Goal: Task Accomplishment & Management: Use online tool/utility

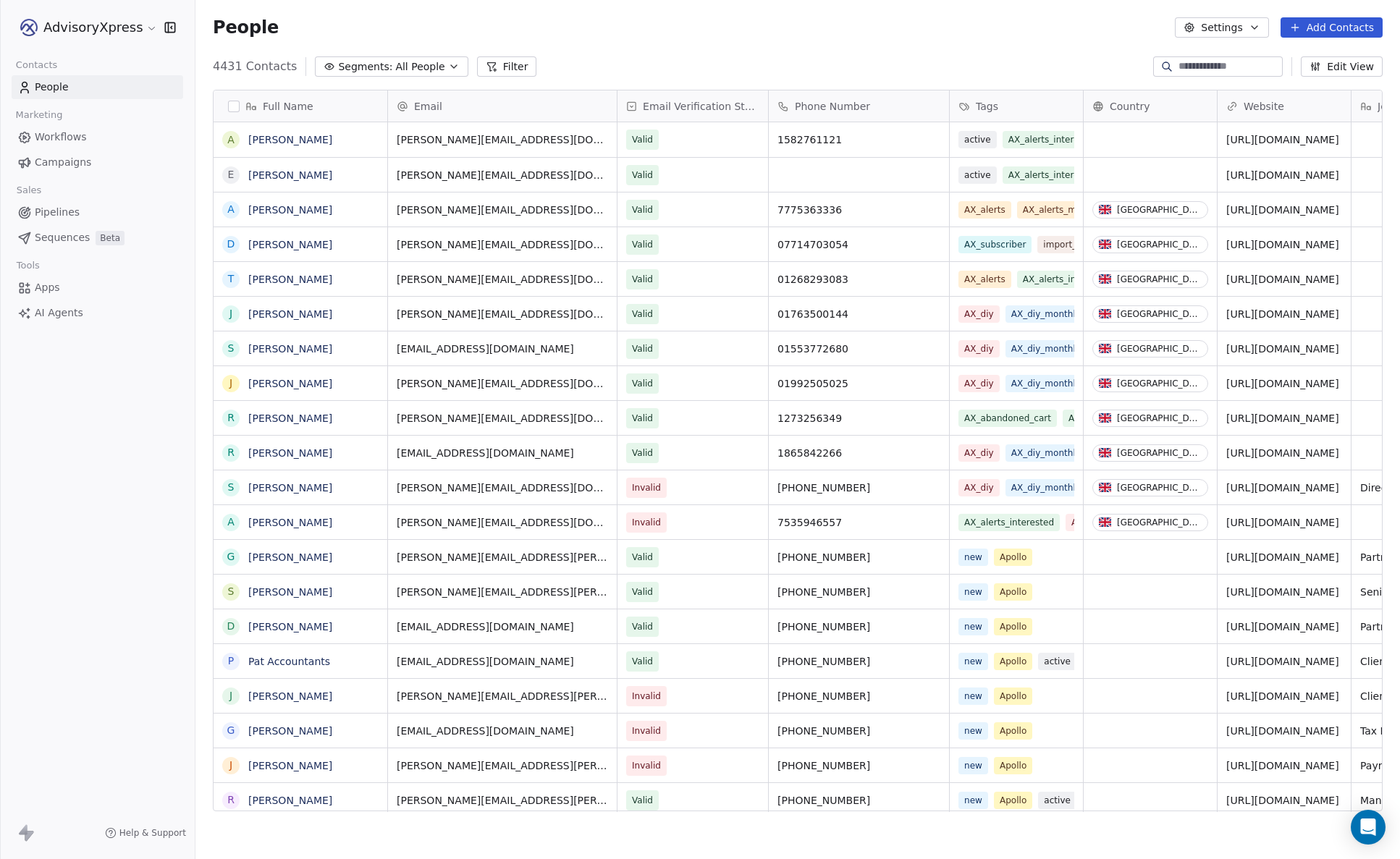
scroll to position [756, 1205]
click at [43, 290] on span "Apps" at bounding box center [47, 288] width 26 height 16
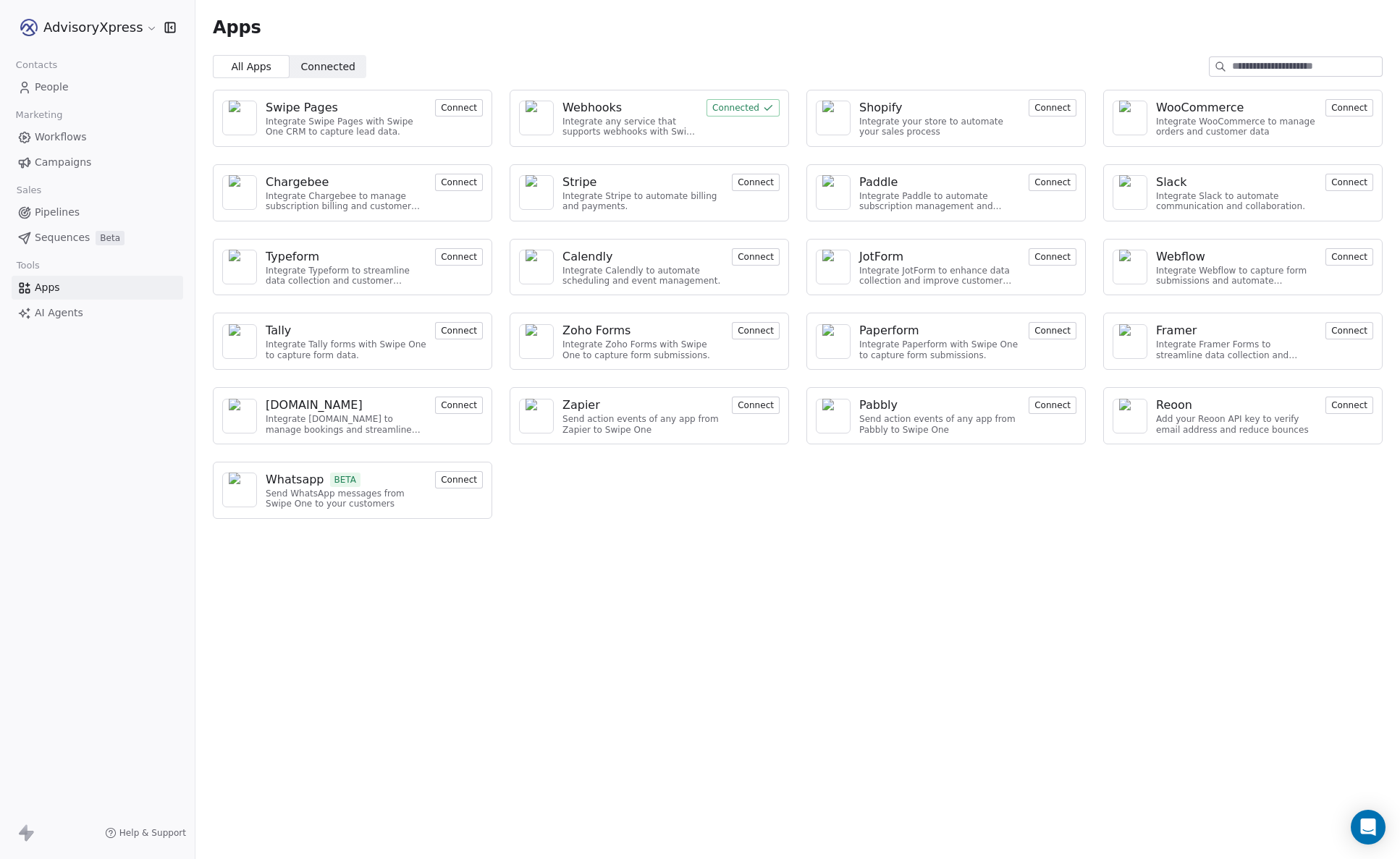
click at [448, 328] on button "Connect" at bounding box center [458, 331] width 47 height 17
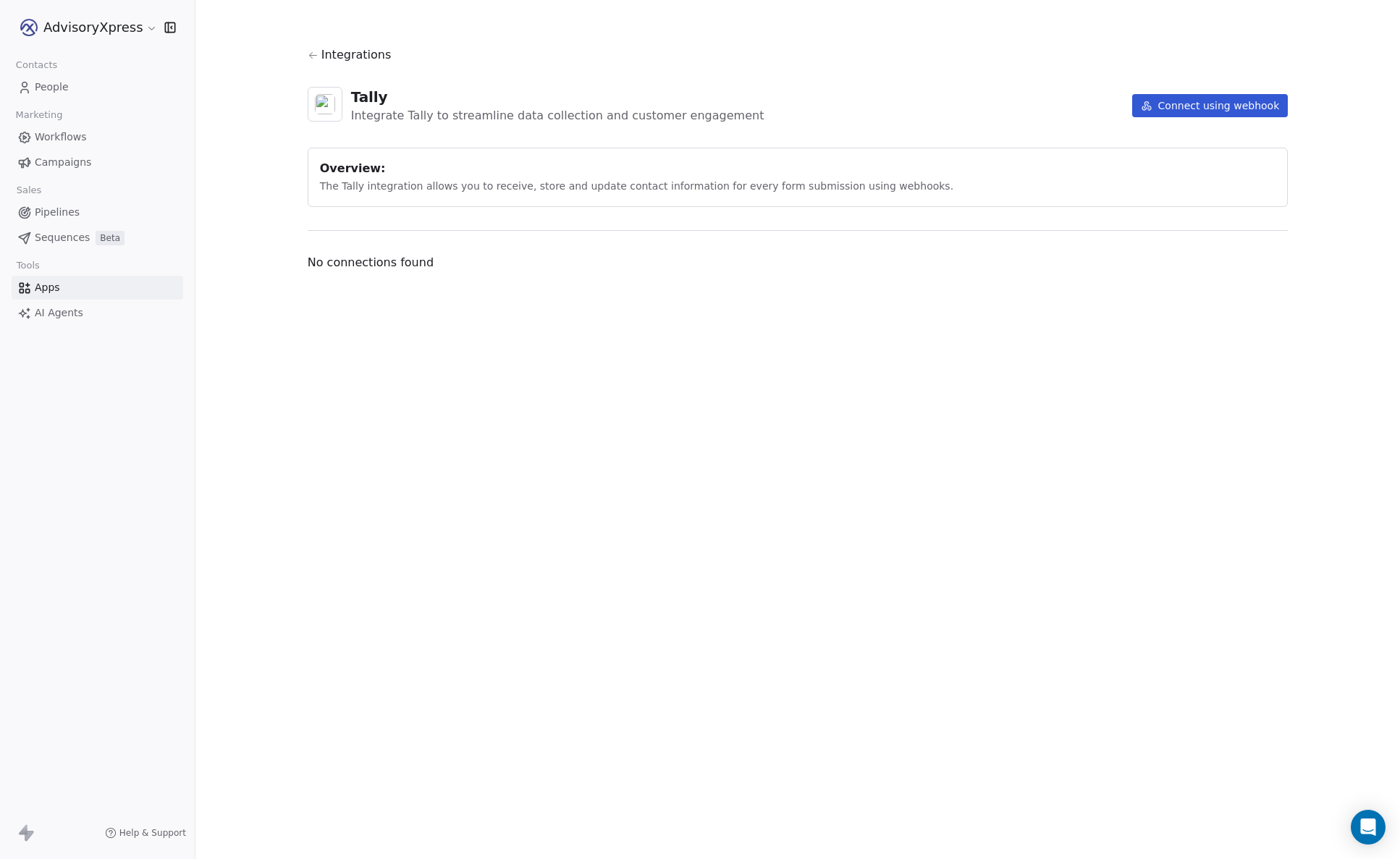
click at [1173, 100] on button "Connect using webhook" at bounding box center [1210, 106] width 156 height 23
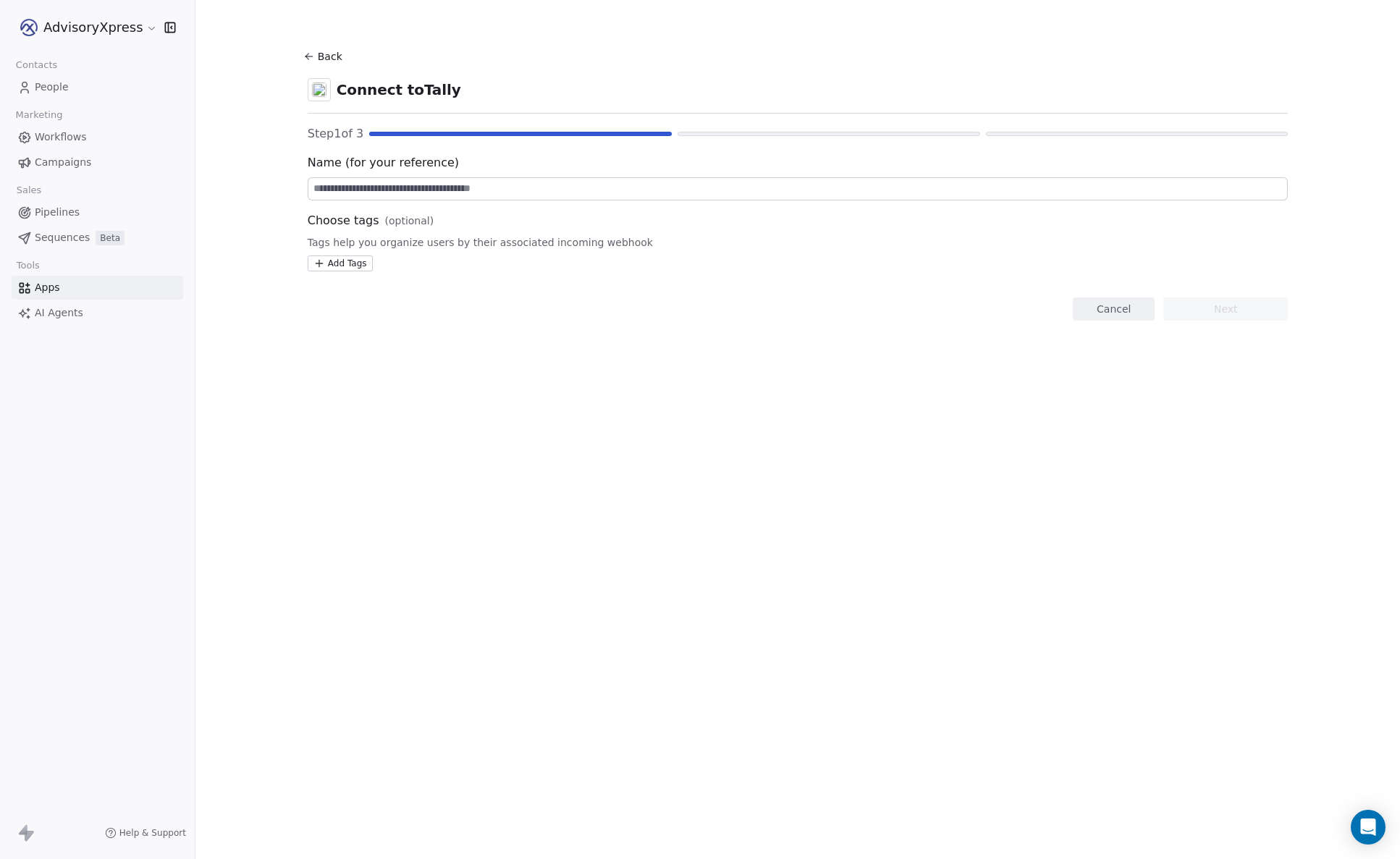
click at [415, 191] on input at bounding box center [798, 189] width 979 height 22
type input "**********"
click at [440, 274] on div "**********" at bounding box center [798, 184] width 981 height 274
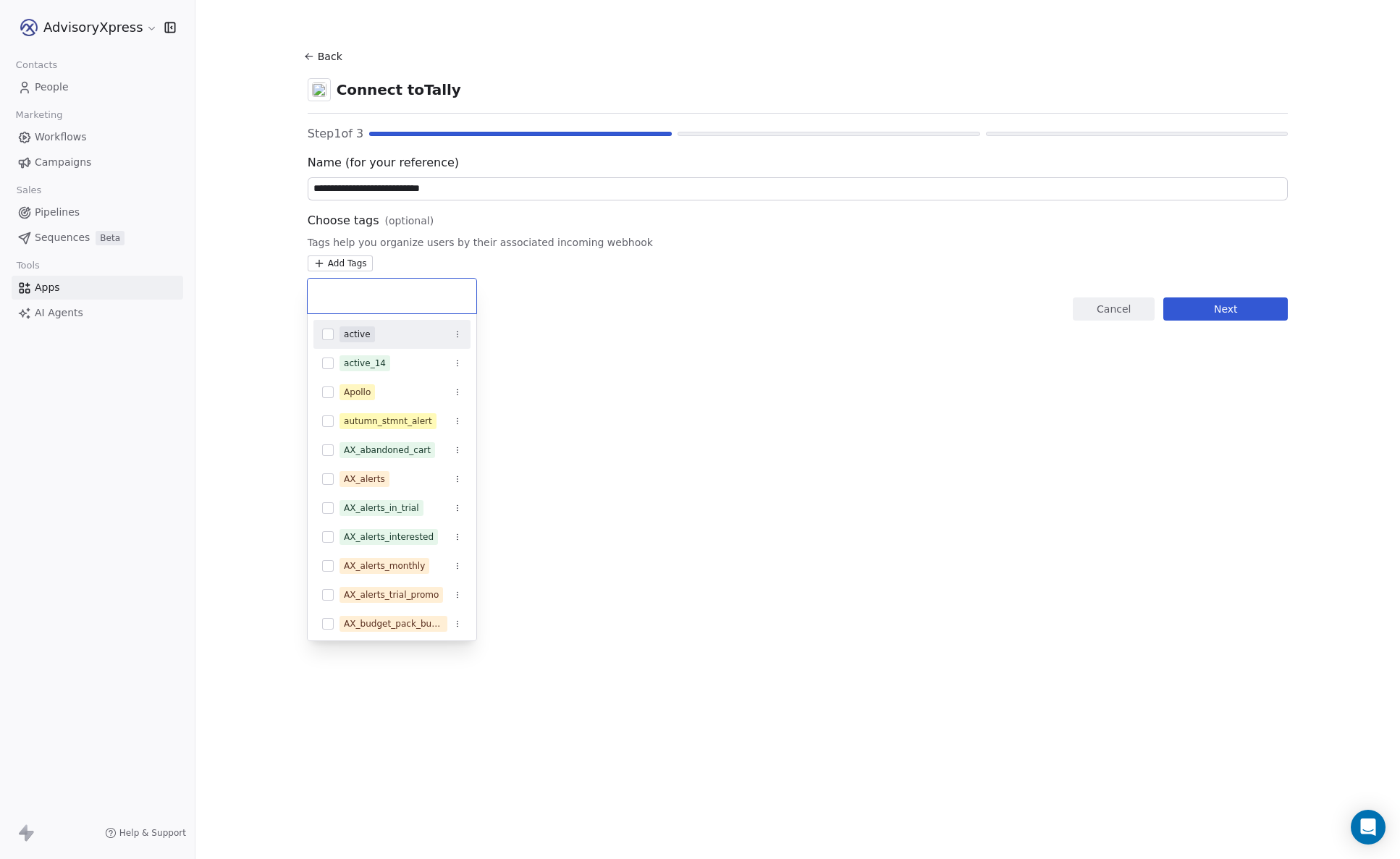
click at [342, 261] on html "**********" at bounding box center [700, 430] width 1400 height 859
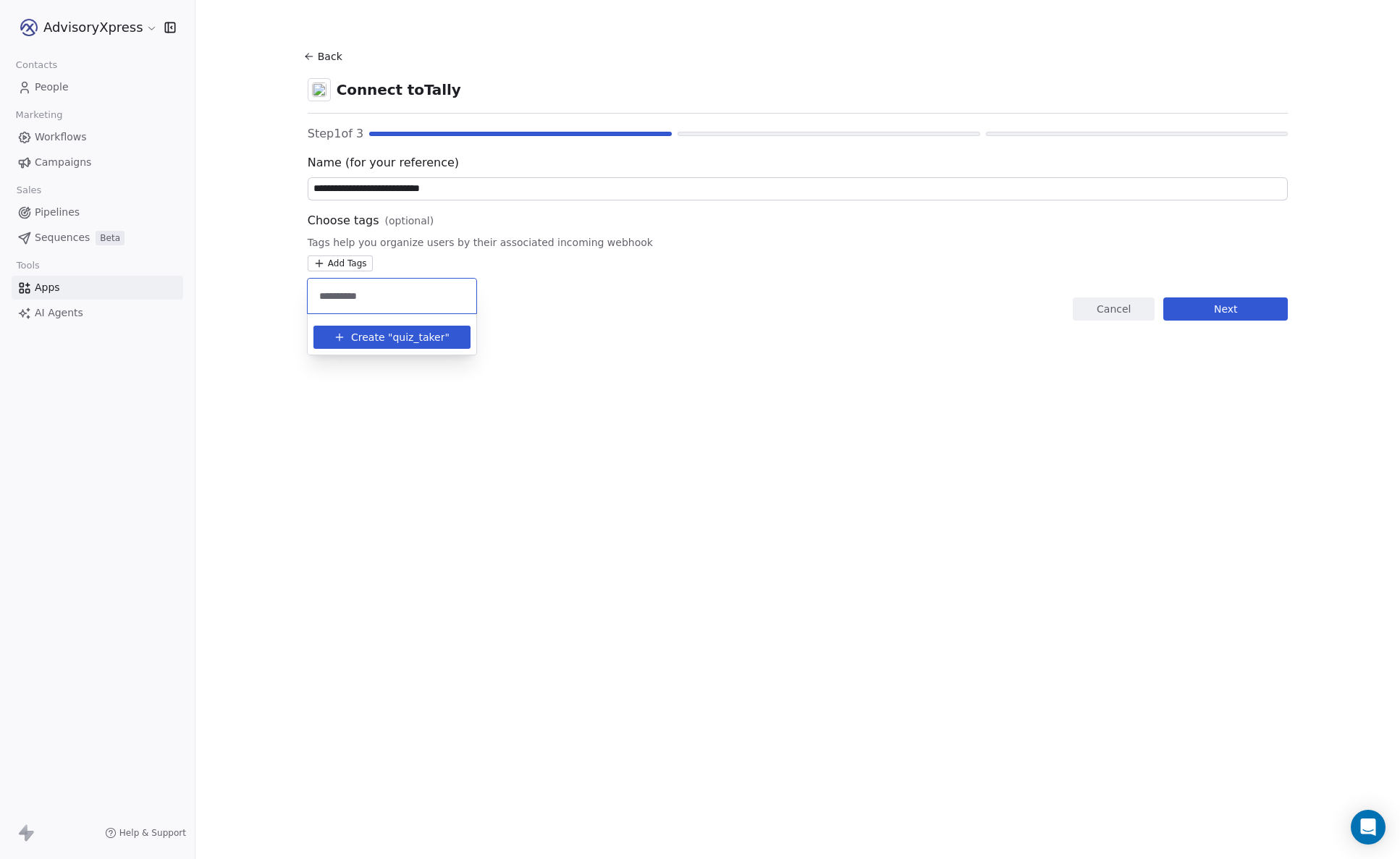
type input "**********"
click at [381, 336] on span "Create "" at bounding box center [371, 338] width 41 height 16
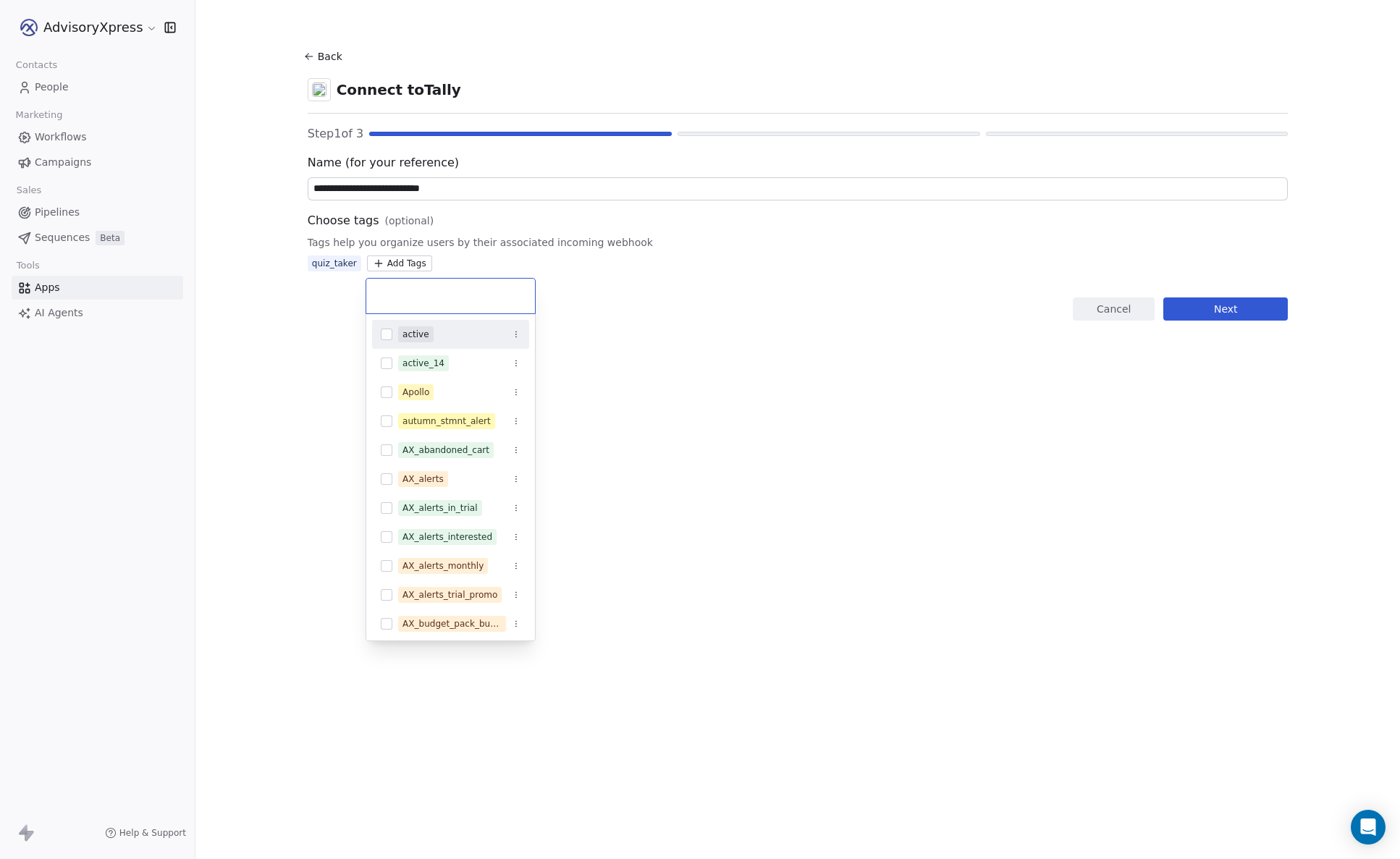
click at [698, 367] on html "**********" at bounding box center [700, 430] width 1400 height 859
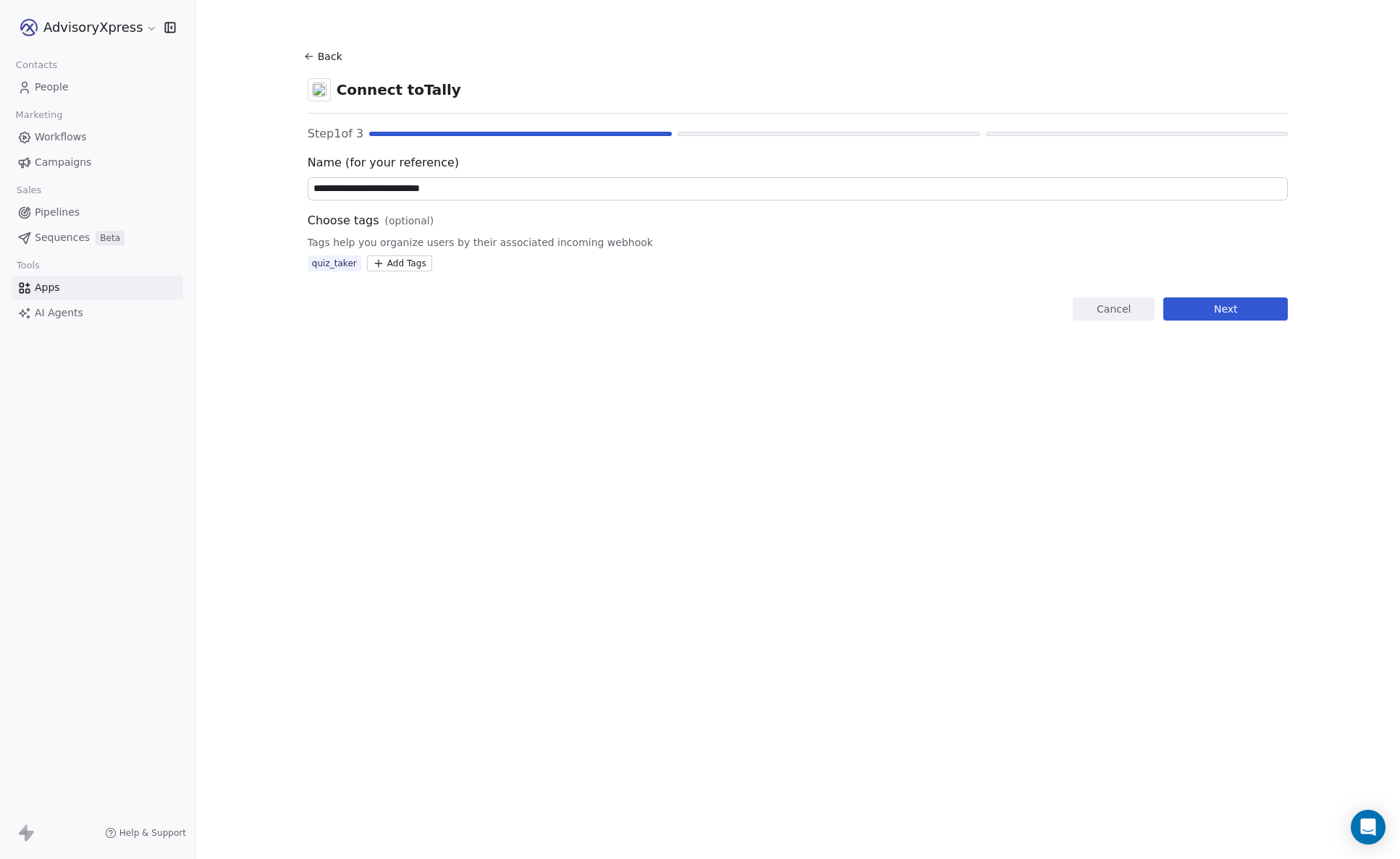
click at [1216, 305] on button "Next" at bounding box center [1226, 309] width 125 height 23
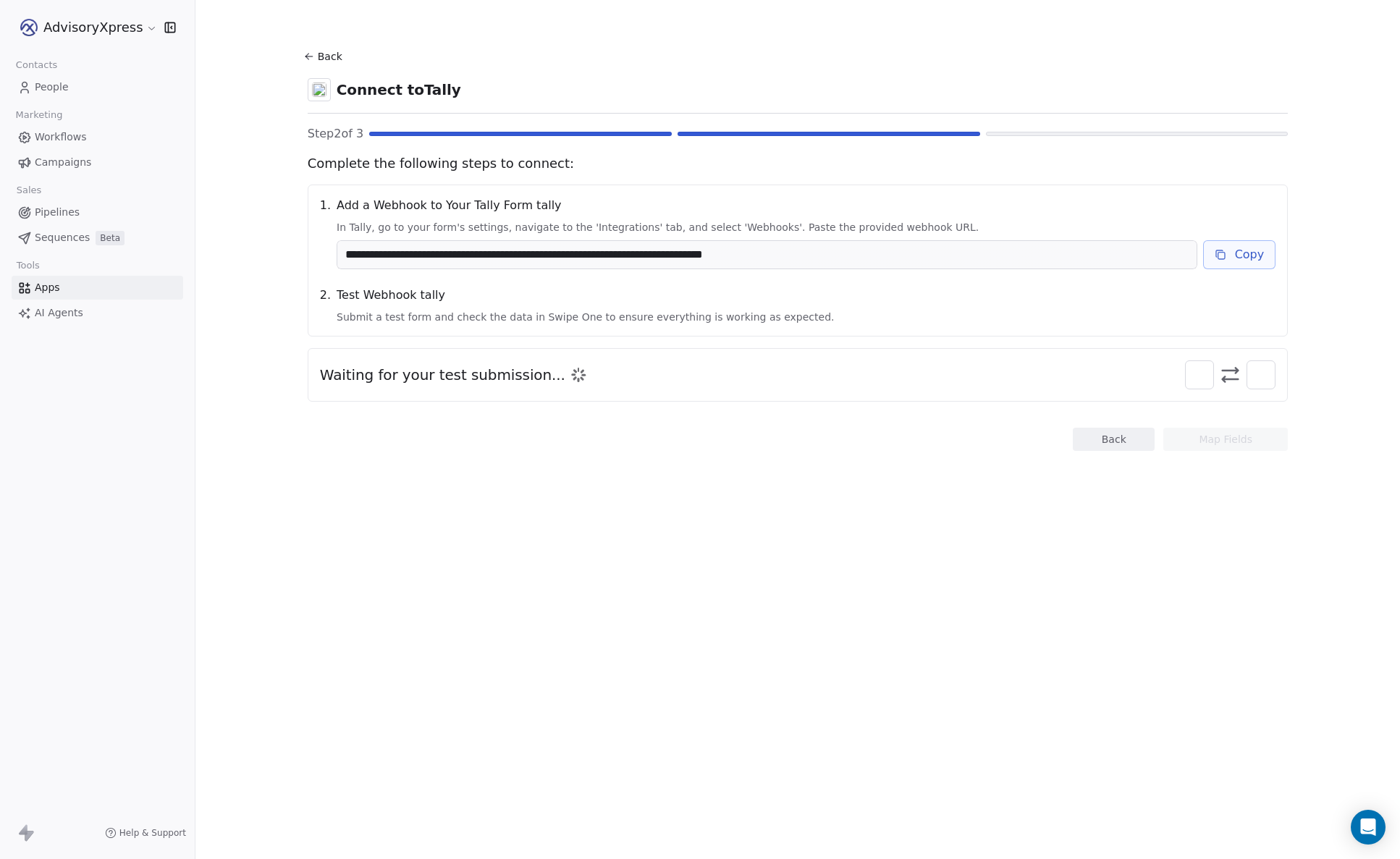
click at [1233, 254] on button "Copy" at bounding box center [1240, 254] width 73 height 29
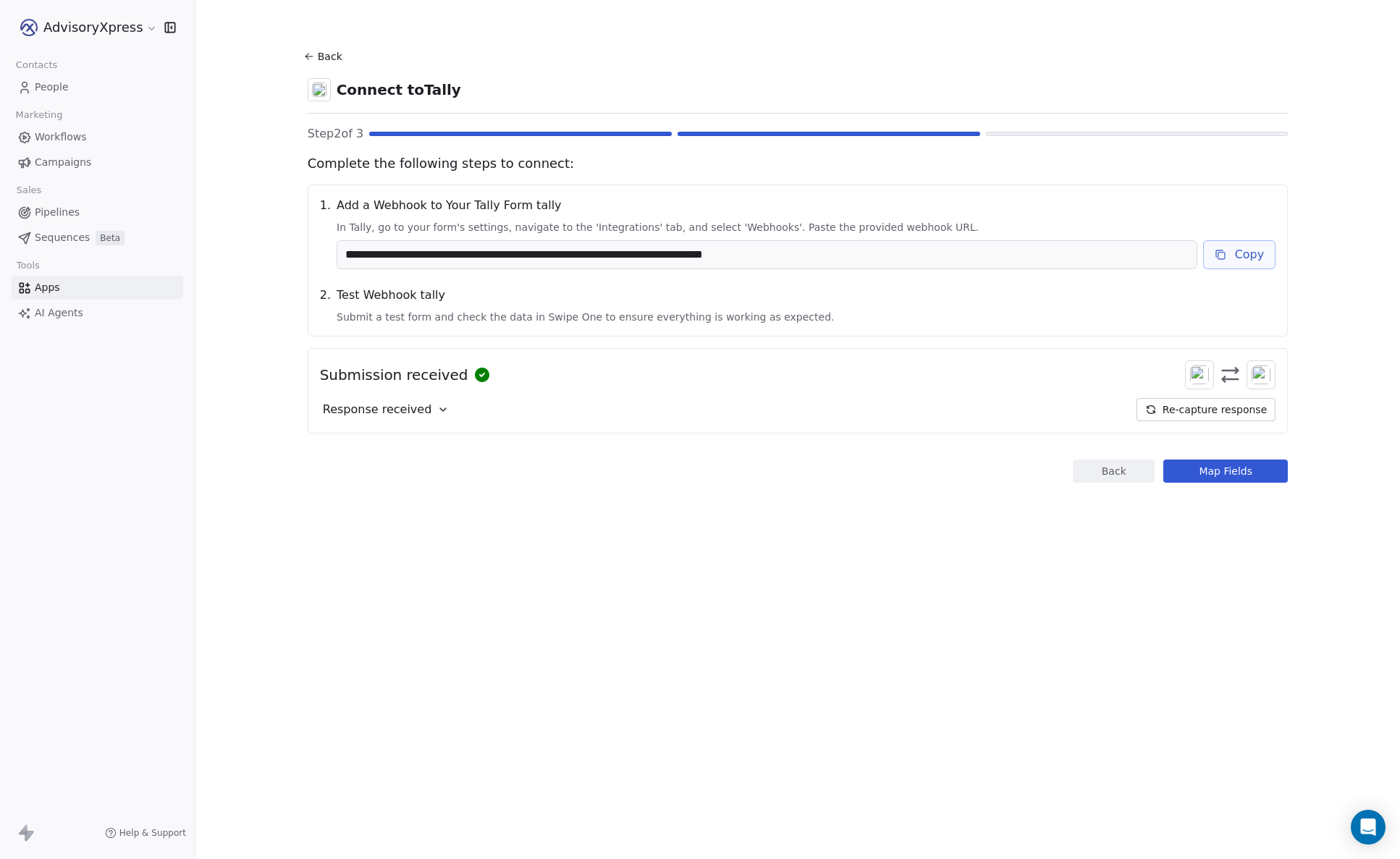
click at [367, 412] on span "Response received" at bounding box center [377, 409] width 109 height 17
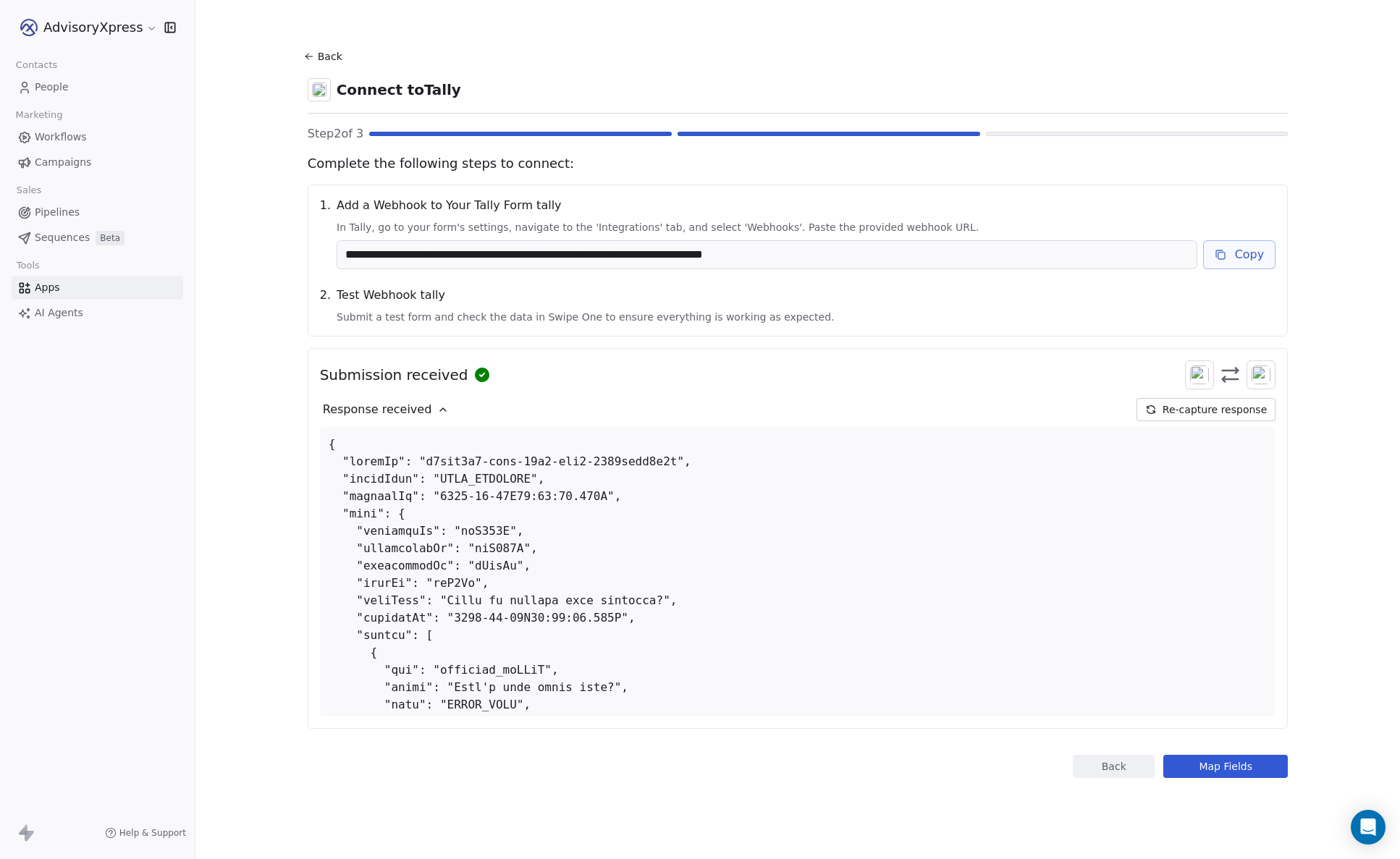
scroll to position [0, 1]
click at [375, 404] on span "Response received" at bounding box center [377, 409] width 109 height 17
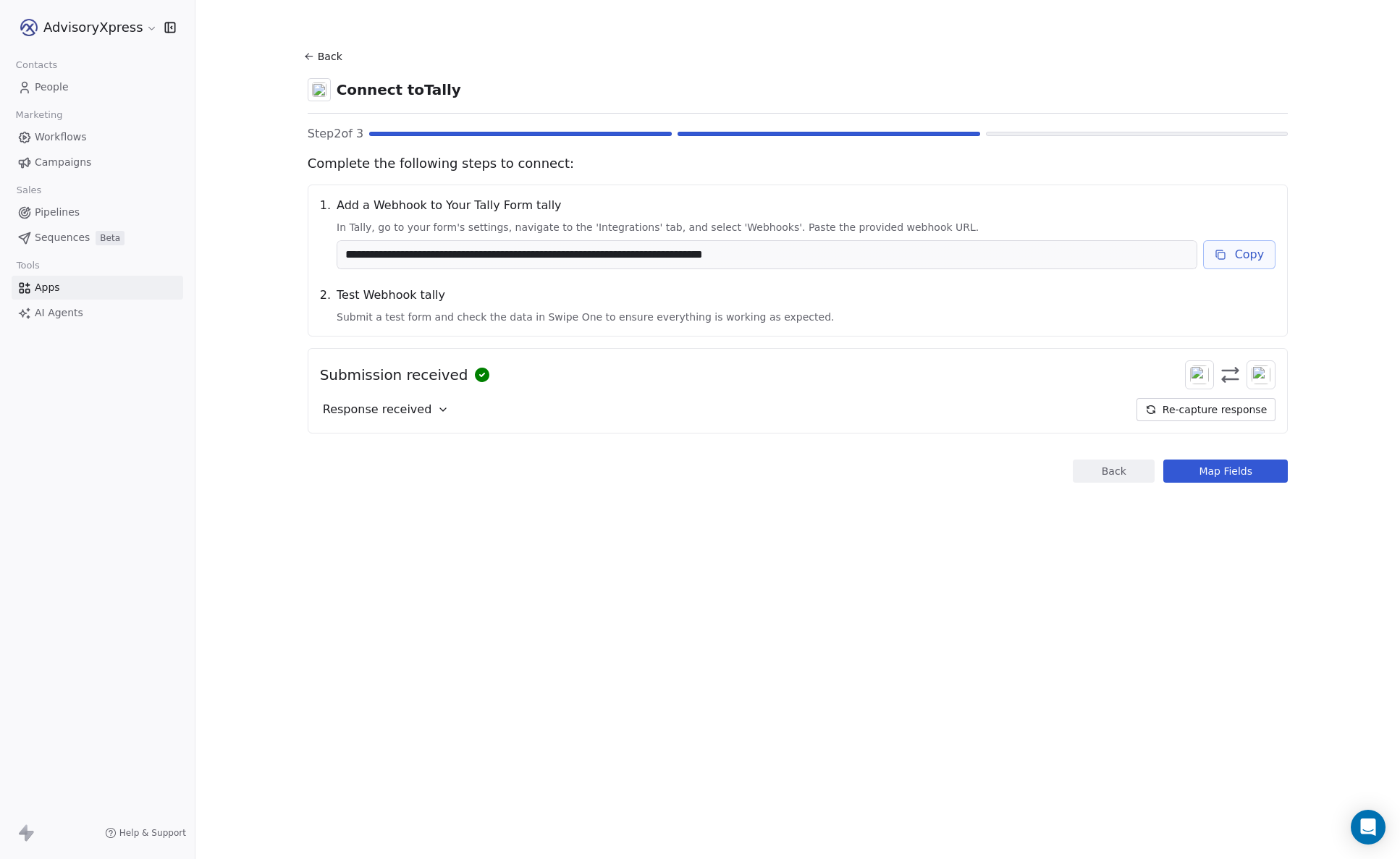
click at [1198, 470] on button "Map Fields" at bounding box center [1226, 472] width 125 height 23
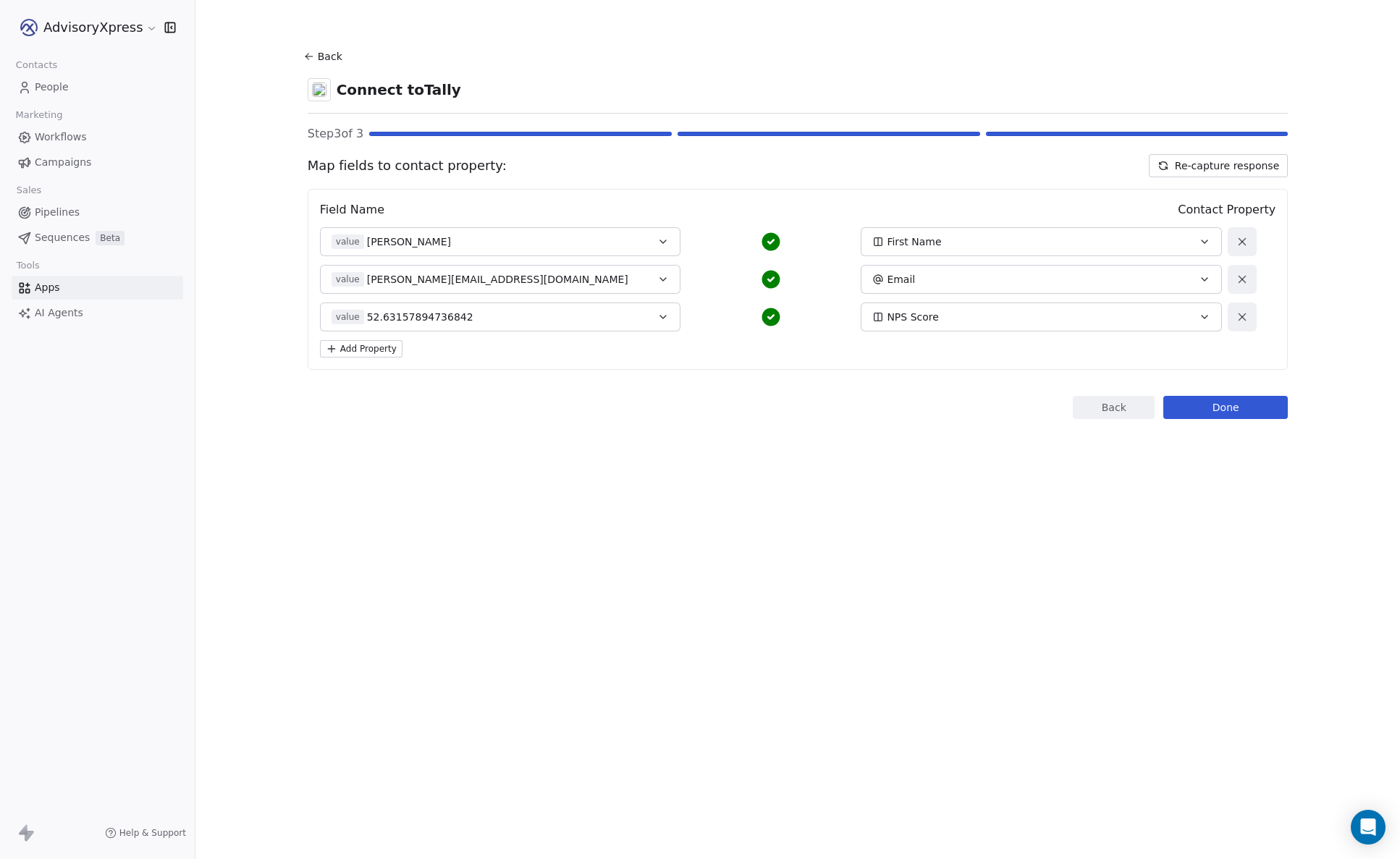
click at [1200, 314] on icon "button" at bounding box center [1204, 317] width 12 height 12
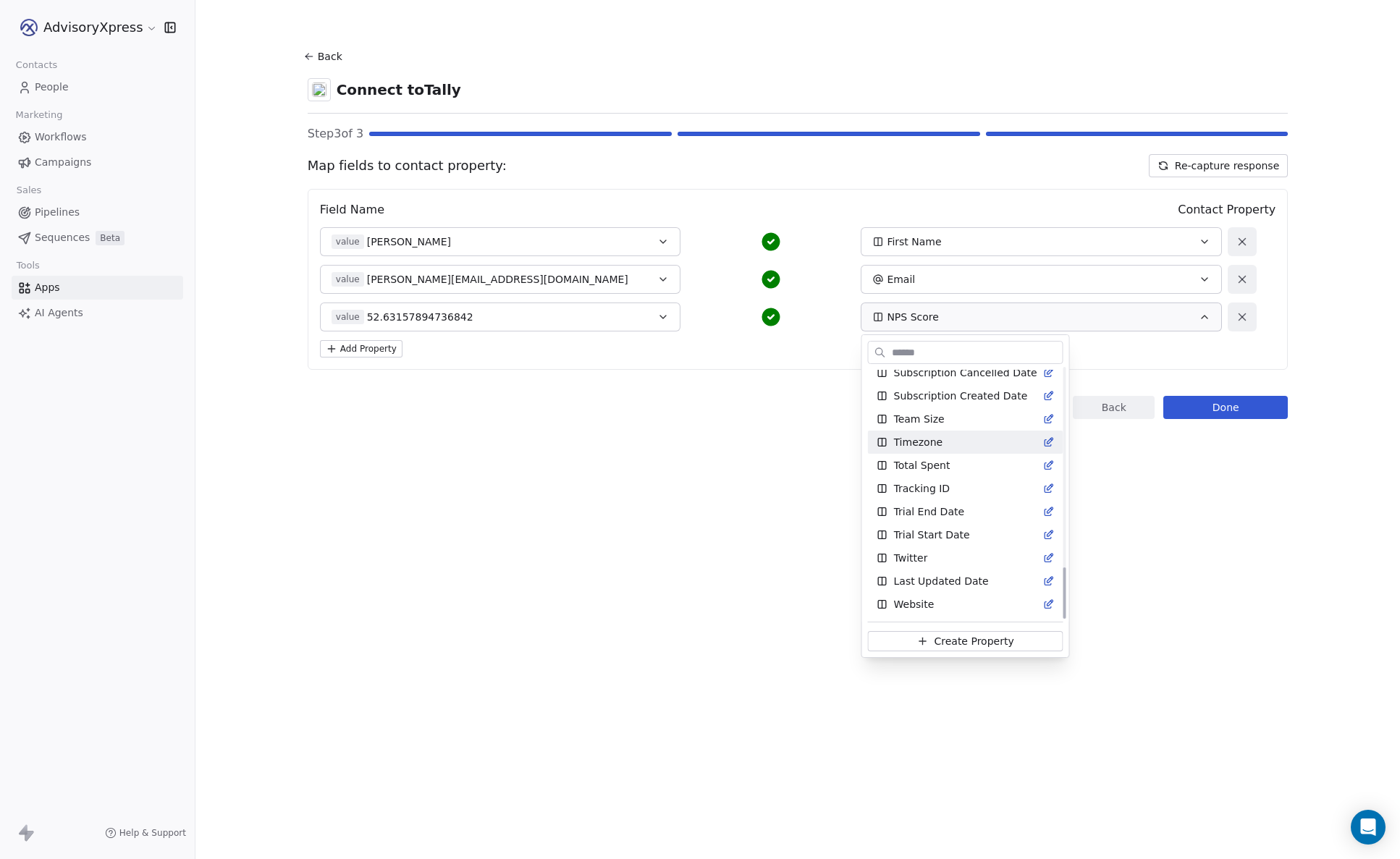
scroll to position [958, 0]
click at [1144, 511] on html "AdvisoryXpress Contacts People Marketing Workflows Campaigns Sales Pipelines Se…" at bounding box center [700, 430] width 1400 height 859
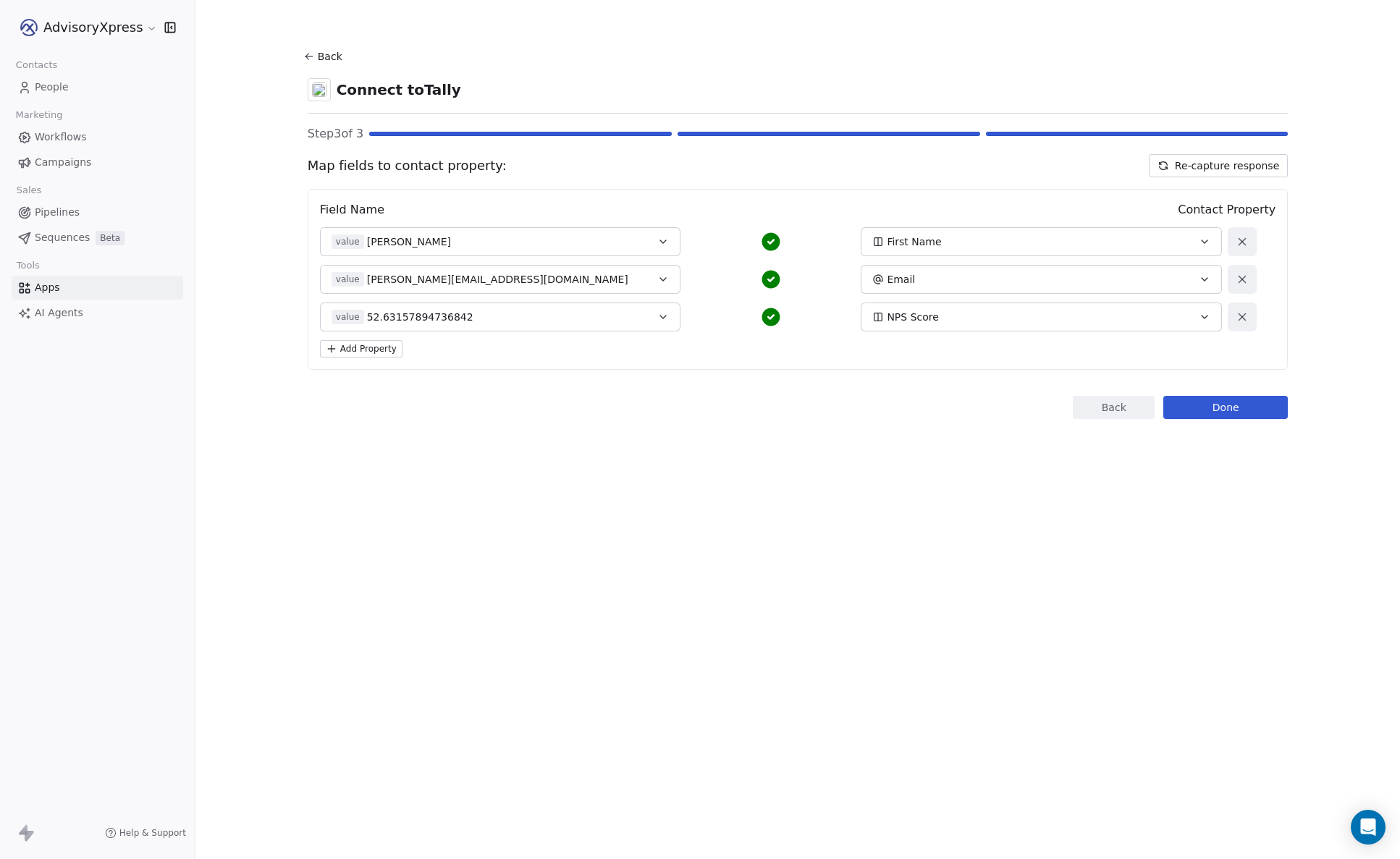
scroll to position [0, 0]
click at [366, 348] on button "Add Property" at bounding box center [361, 349] width 82 height 17
click at [380, 348] on span "Select a Field" at bounding box center [365, 354] width 67 height 15
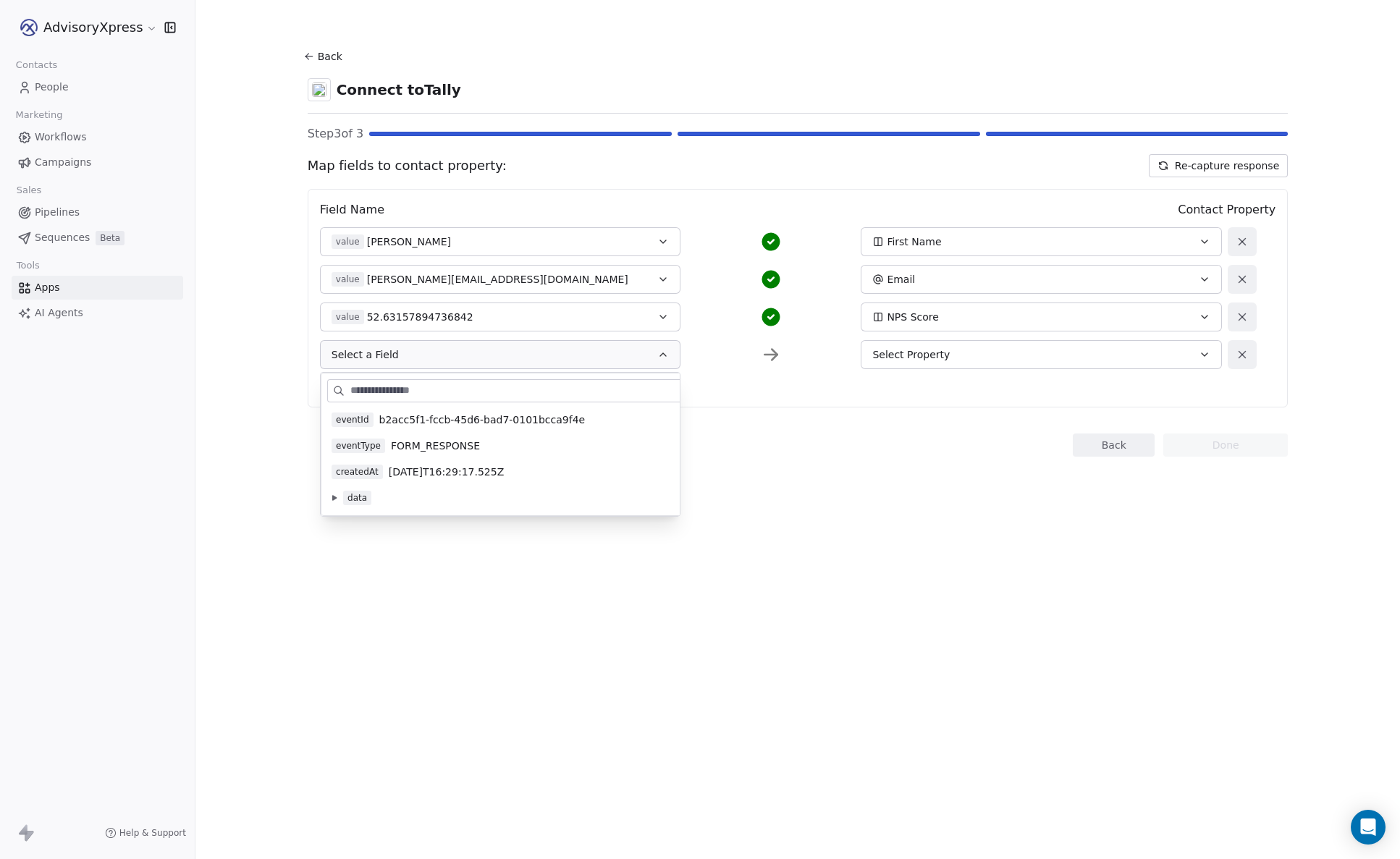
click at [335, 498] on icon at bounding box center [335, 497] width 5 height 5
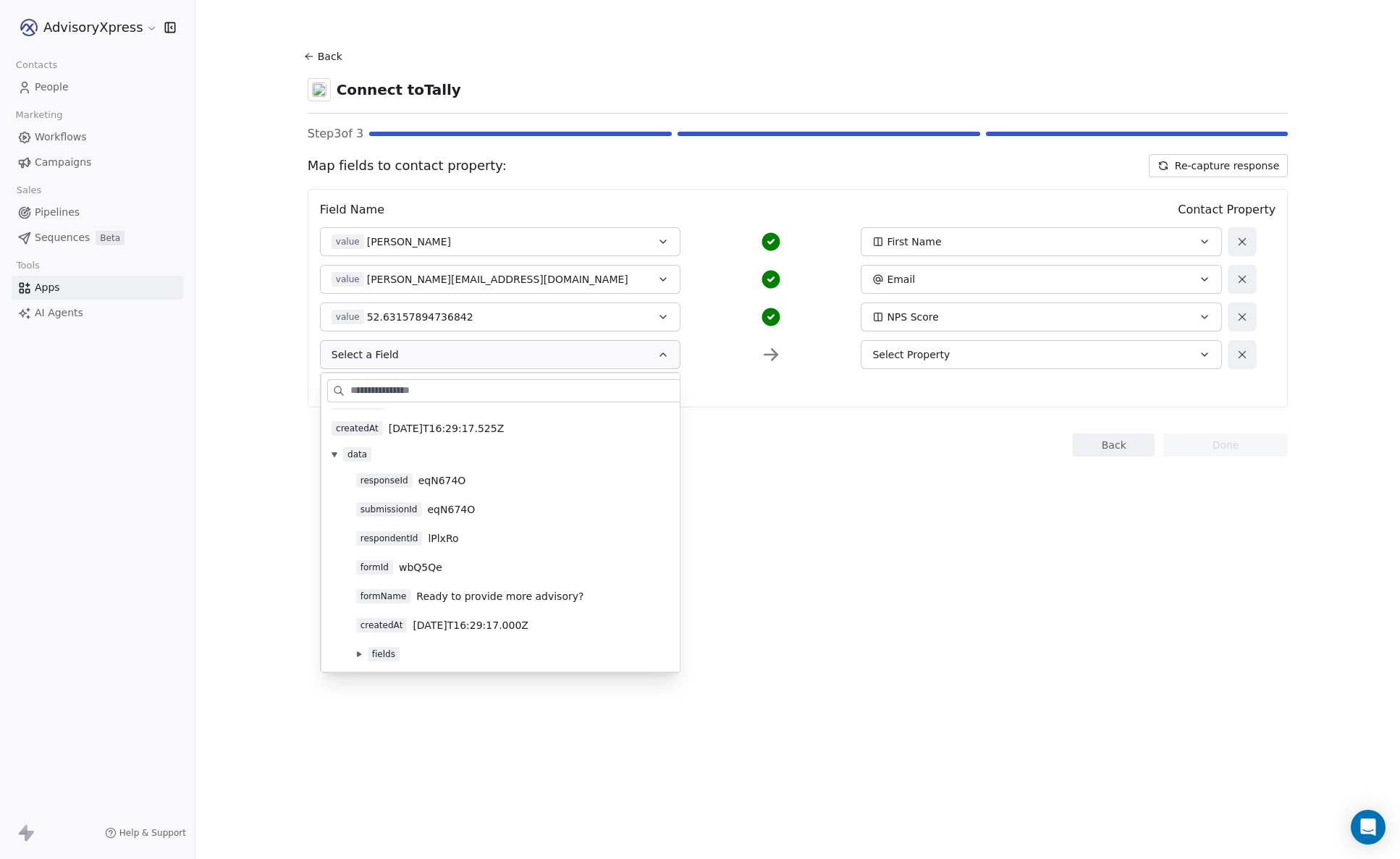
scroll to position [44, 0]
click at [356, 654] on icon at bounding box center [359, 654] width 5 height 5
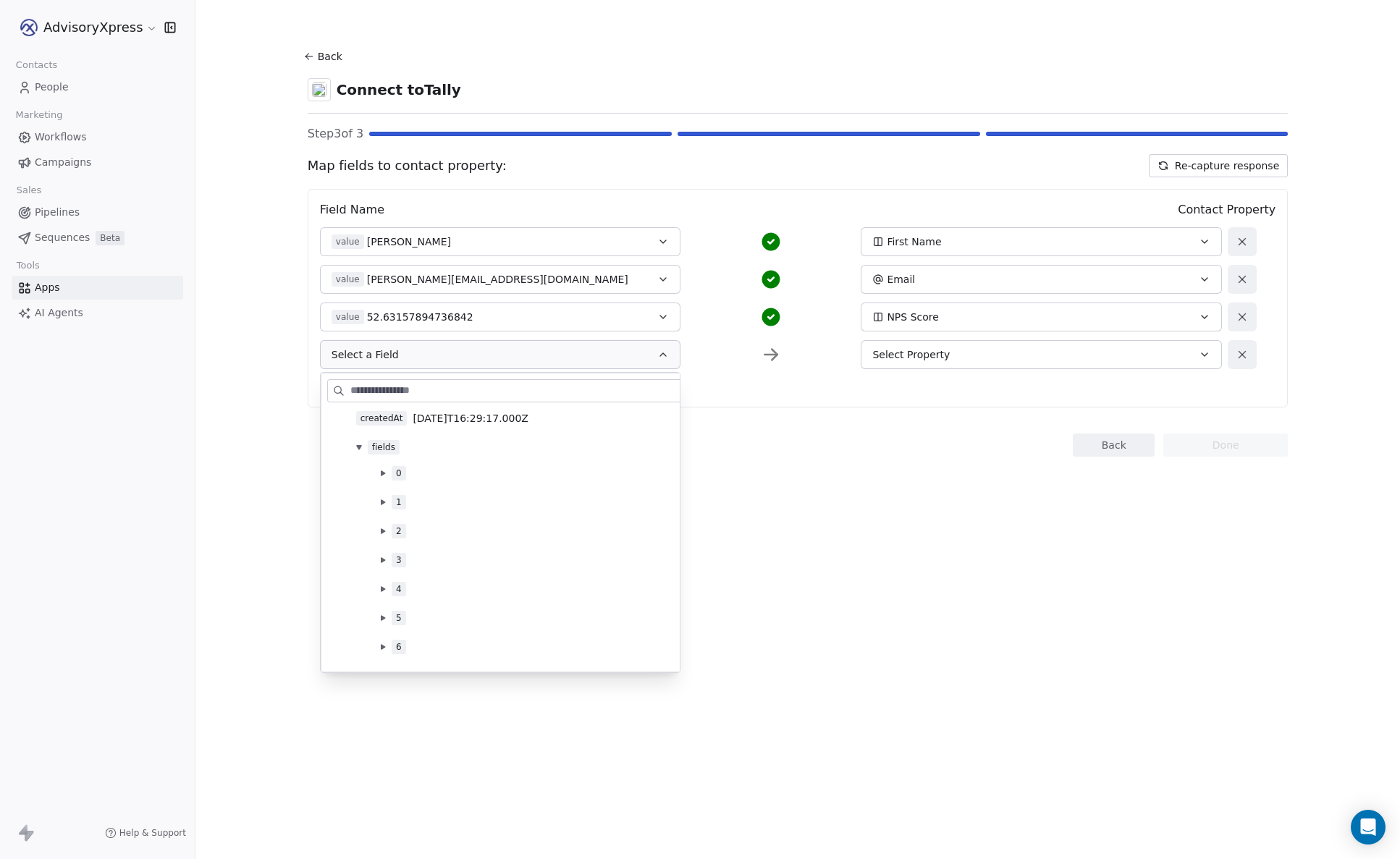
scroll to position [253, 0]
click at [384, 472] on icon at bounding box center [383, 471] width 5 height 5
click at [384, 472] on icon at bounding box center [382, 472] width 5 height 5
click at [381, 498] on icon at bounding box center [382, 500] width 5 height 5
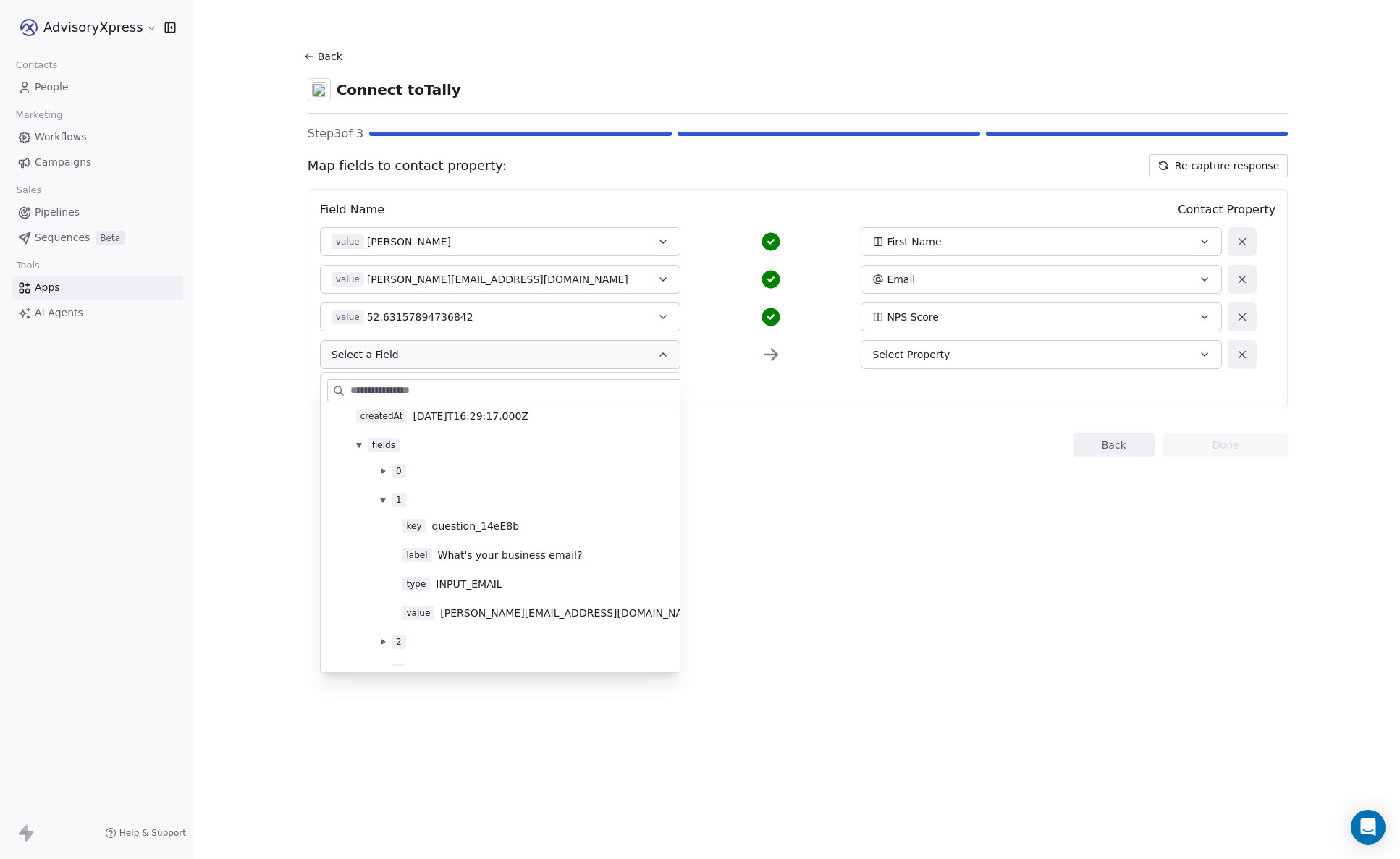
click at [381, 498] on icon at bounding box center [382, 500] width 5 height 5
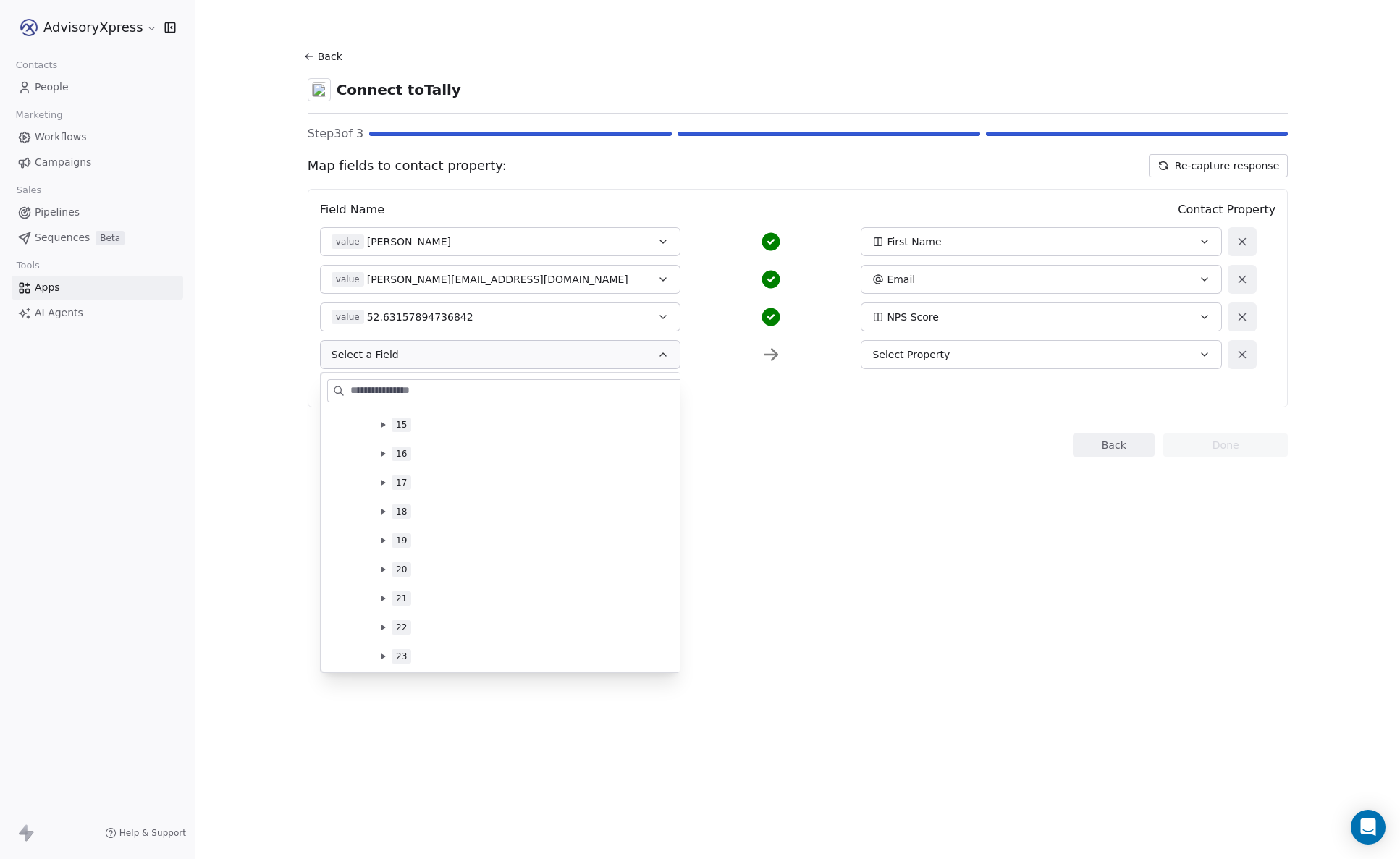
scroll to position [735, 0]
click at [380, 538] on button at bounding box center [383, 538] width 12 height 12
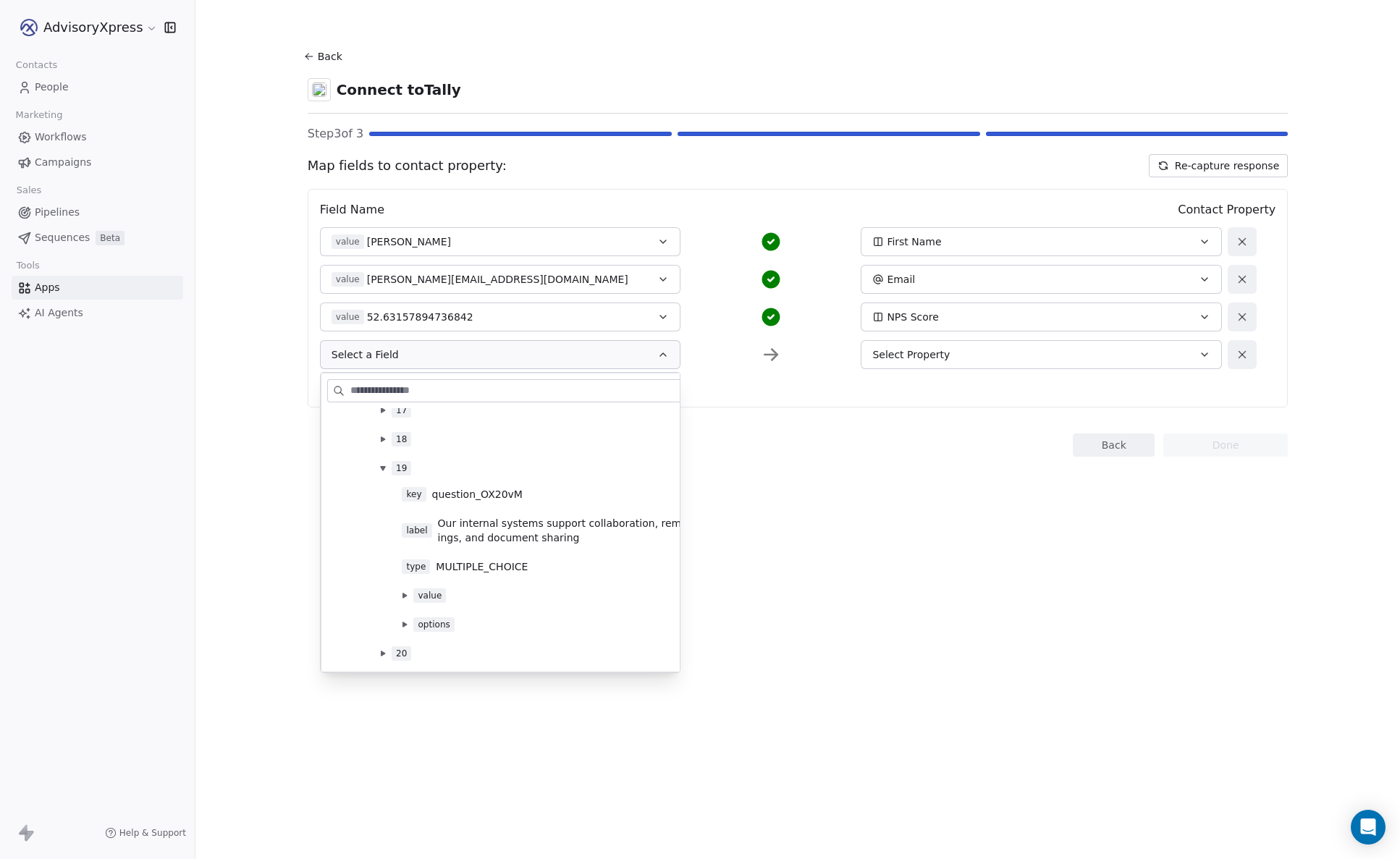
scroll to position [807, 0]
click at [401, 594] on button at bounding box center [404, 594] width 12 height 12
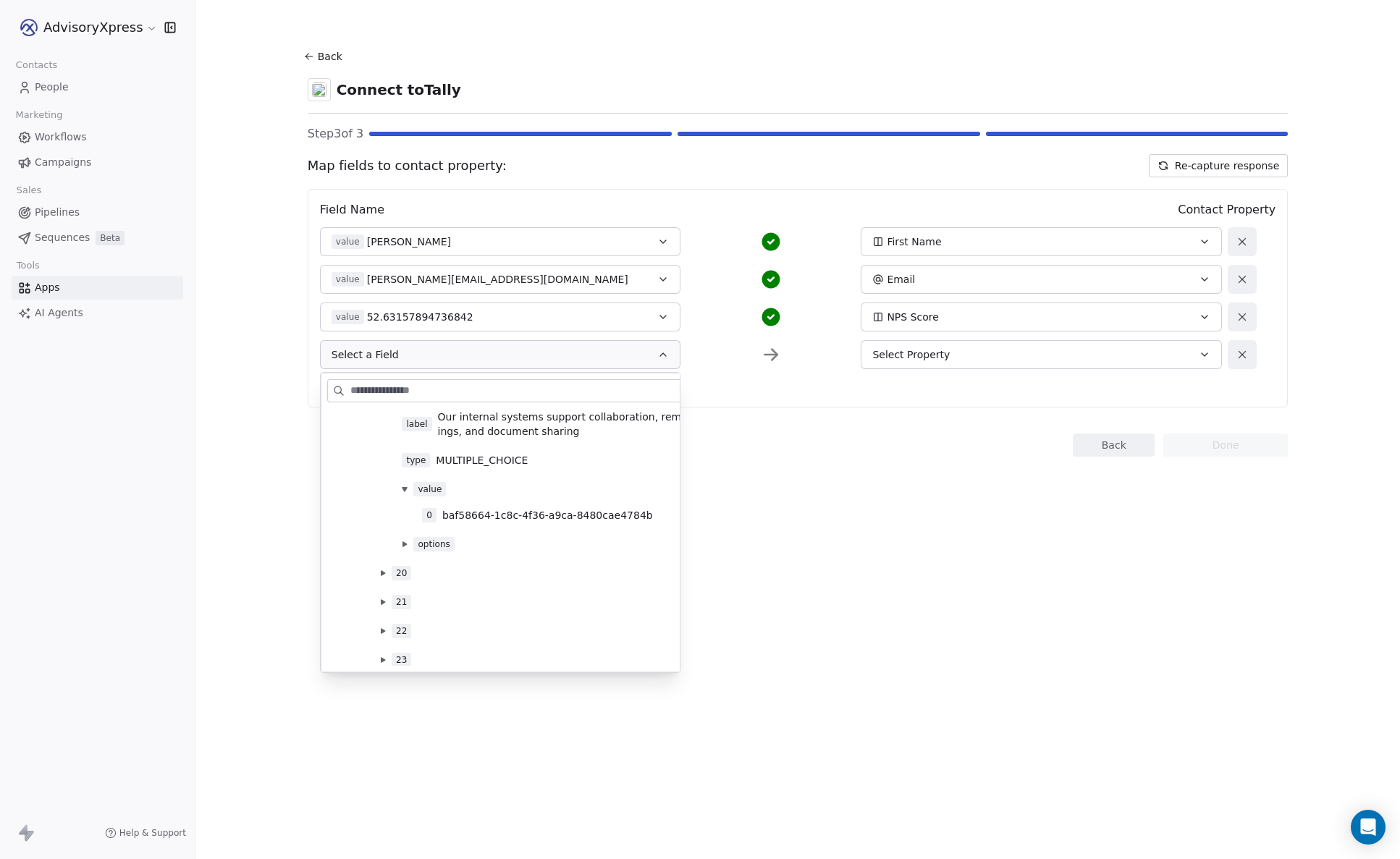
scroll to position [922, 0]
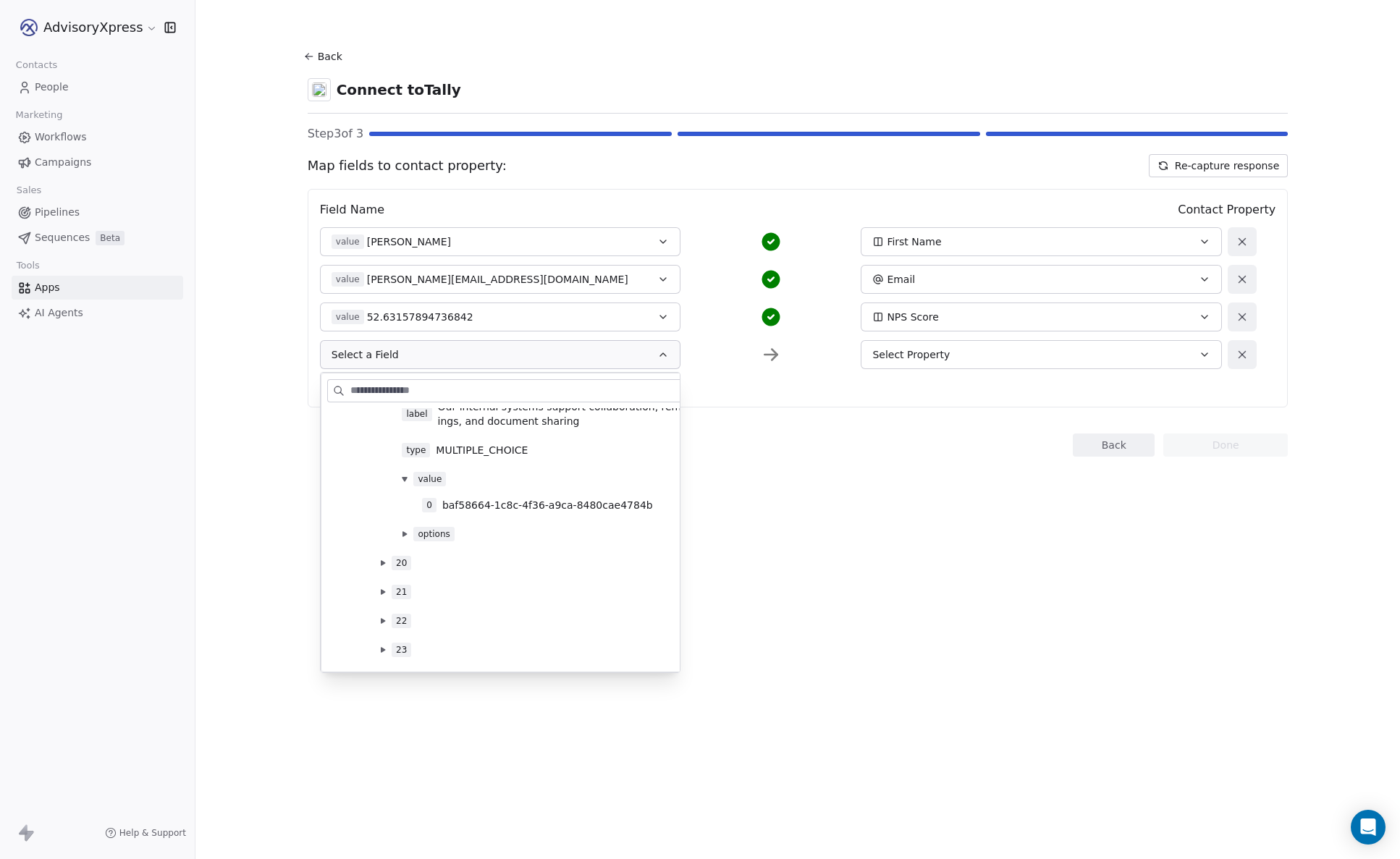
click at [409, 534] on button at bounding box center [404, 534] width 12 height 12
click at [425, 562] on icon at bounding box center [425, 559] width 5 height 5
click at [426, 642] on icon at bounding box center [424, 643] width 5 height 5
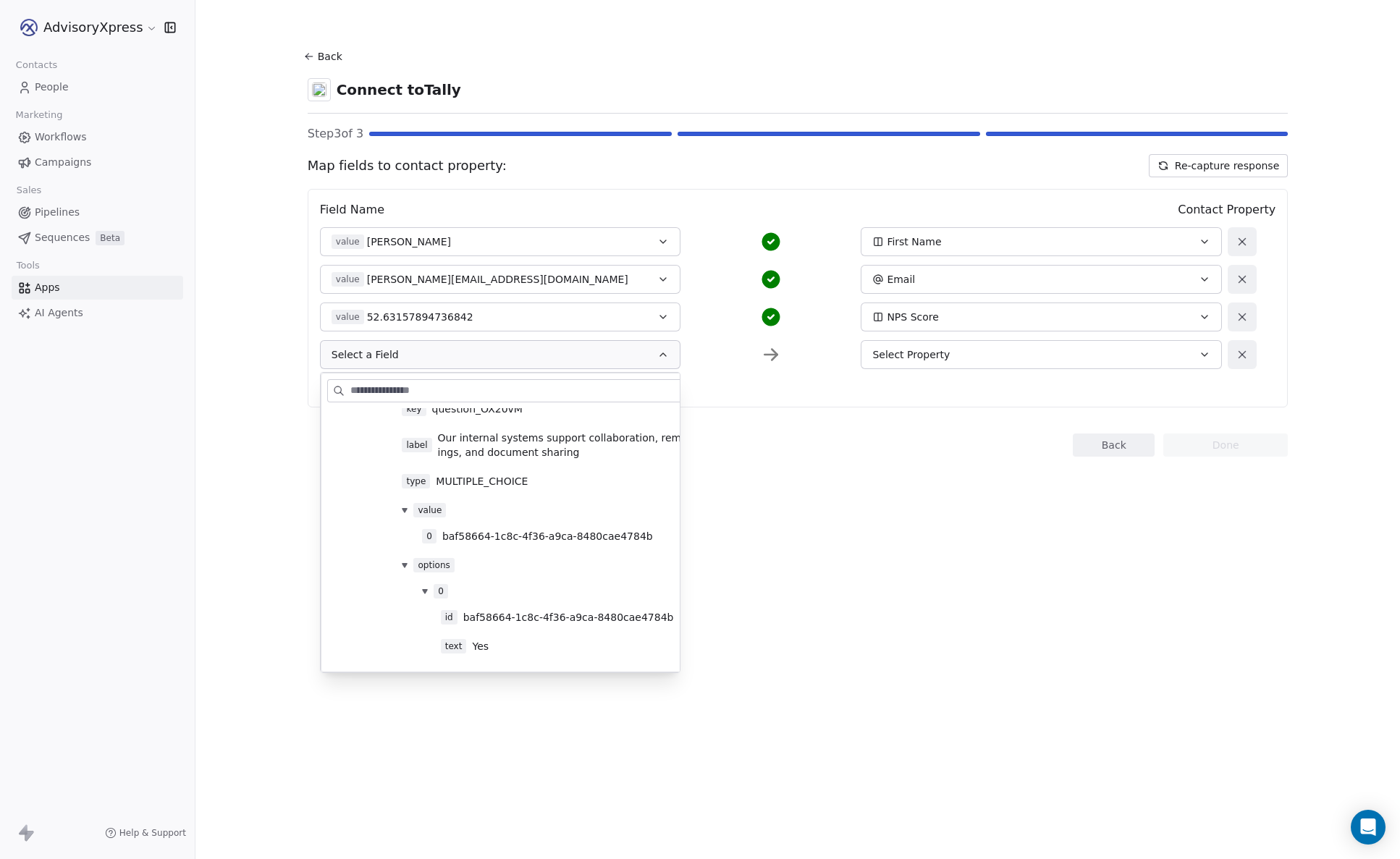
scroll to position [874, 0]
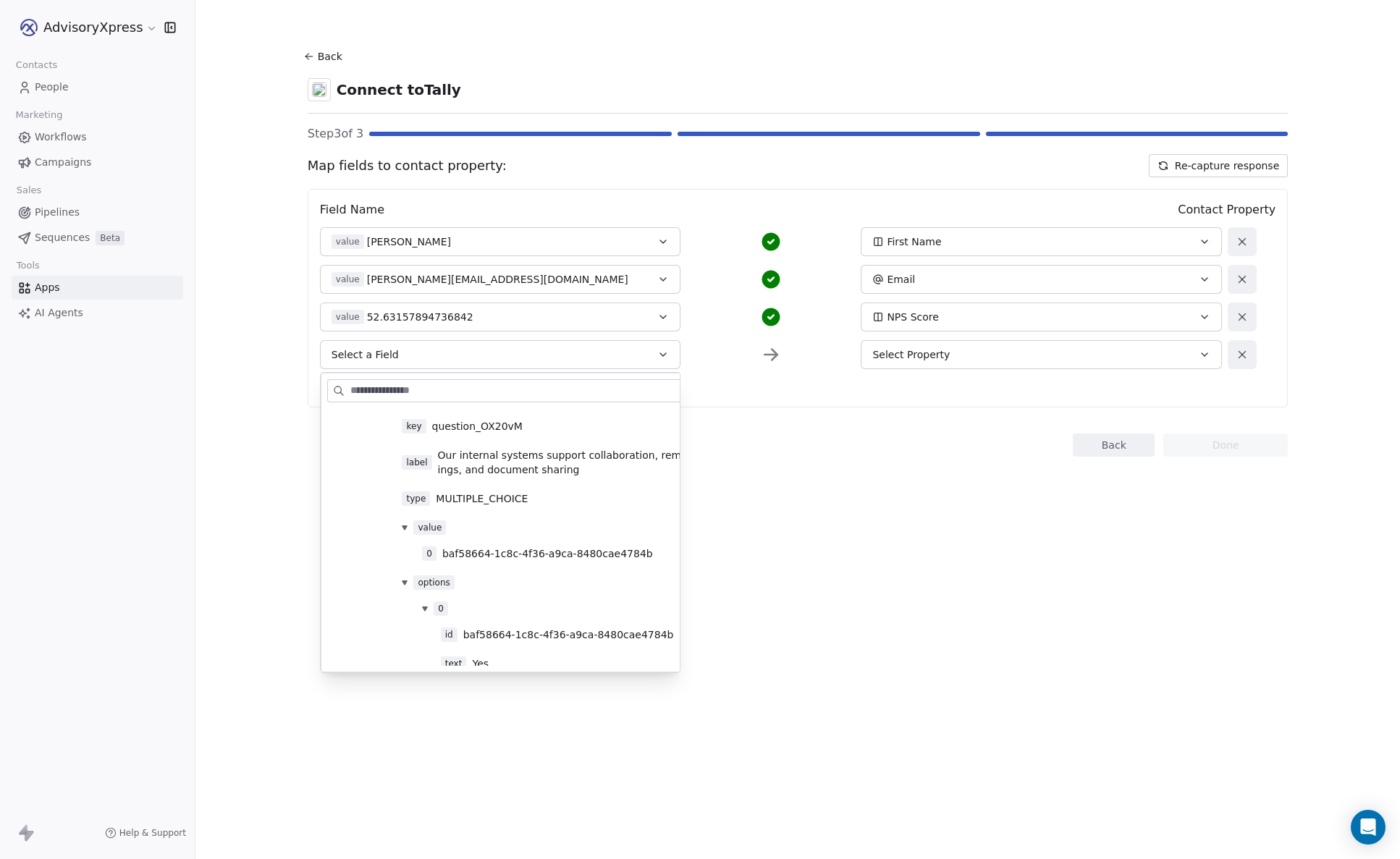
click at [760, 447] on div "Back Done" at bounding box center [798, 445] width 981 height 23
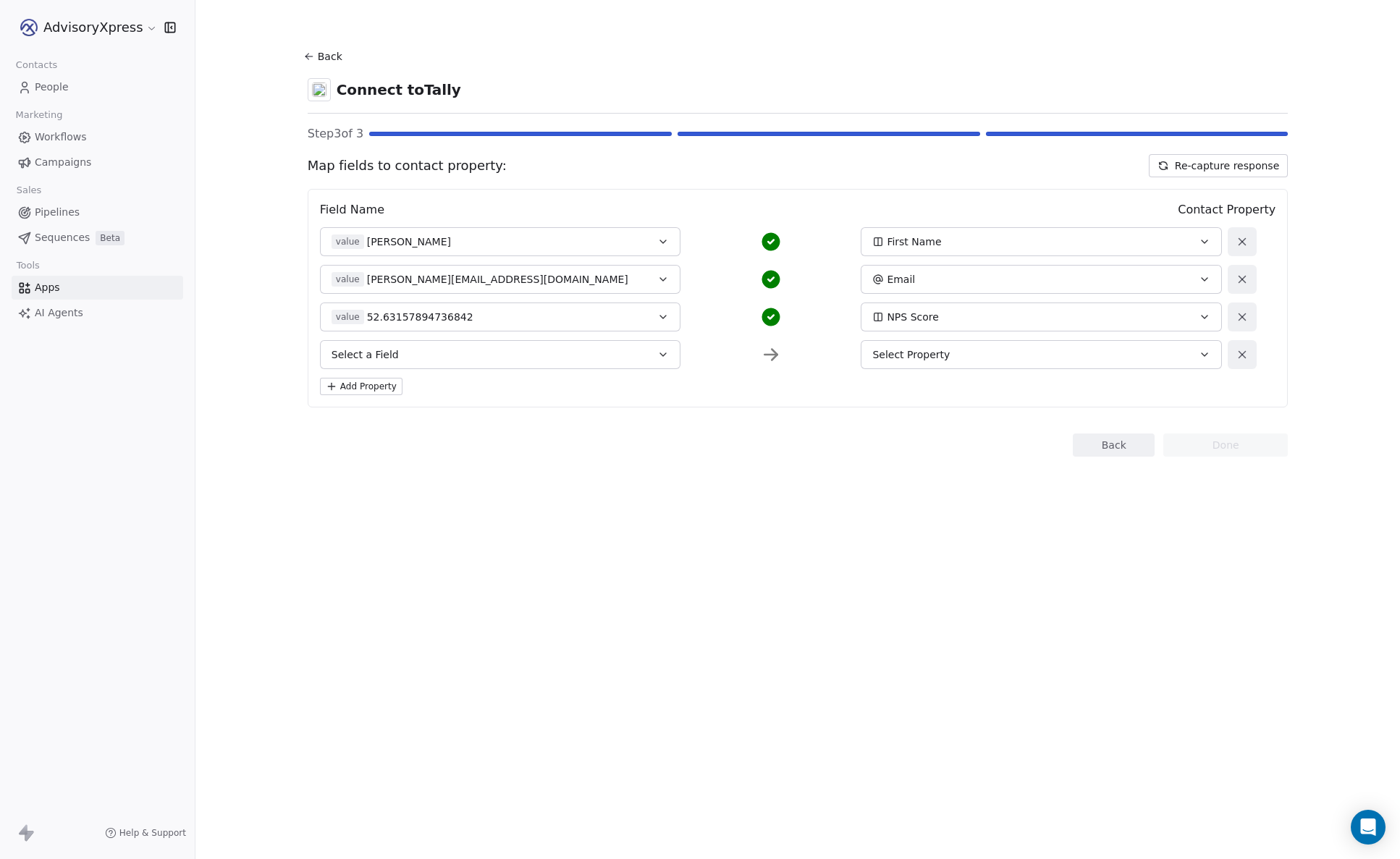
click at [1237, 351] on icon at bounding box center [1242, 354] width 13 height 13
click at [1213, 401] on button "Done" at bounding box center [1226, 408] width 125 height 23
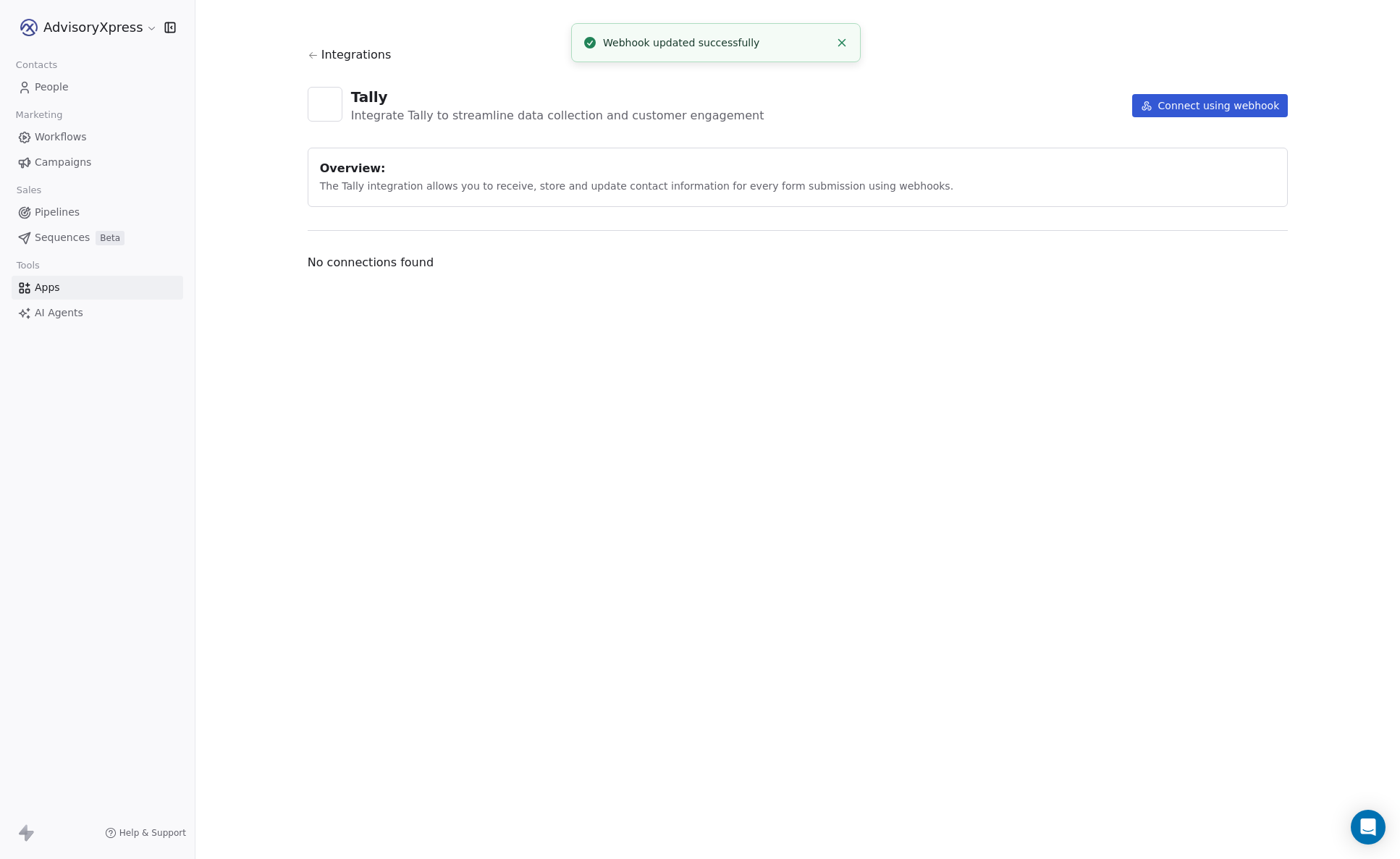
scroll to position [4, 2]
click at [1267, 323] on html "AdvisoryXpress Contacts People Marketing Workflows Campaigns Sales Pipelines Se…" at bounding box center [700, 430] width 1400 height 859
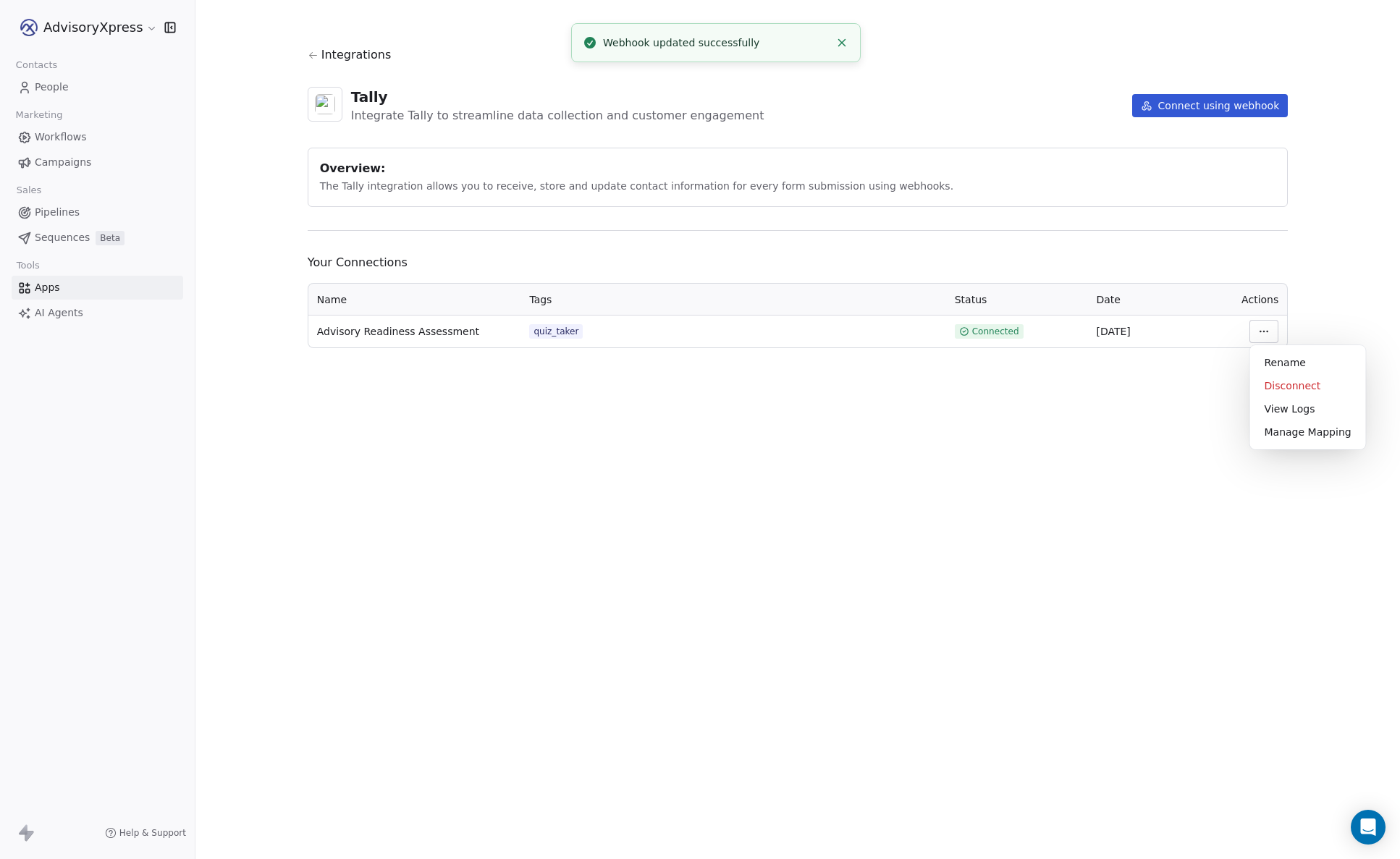
scroll to position [0, 0]
click at [605, 460] on html "AdvisoryXpress Contacts People Marketing Workflows Campaigns Sales Pipelines Se…" at bounding box center [700, 430] width 1400 height 859
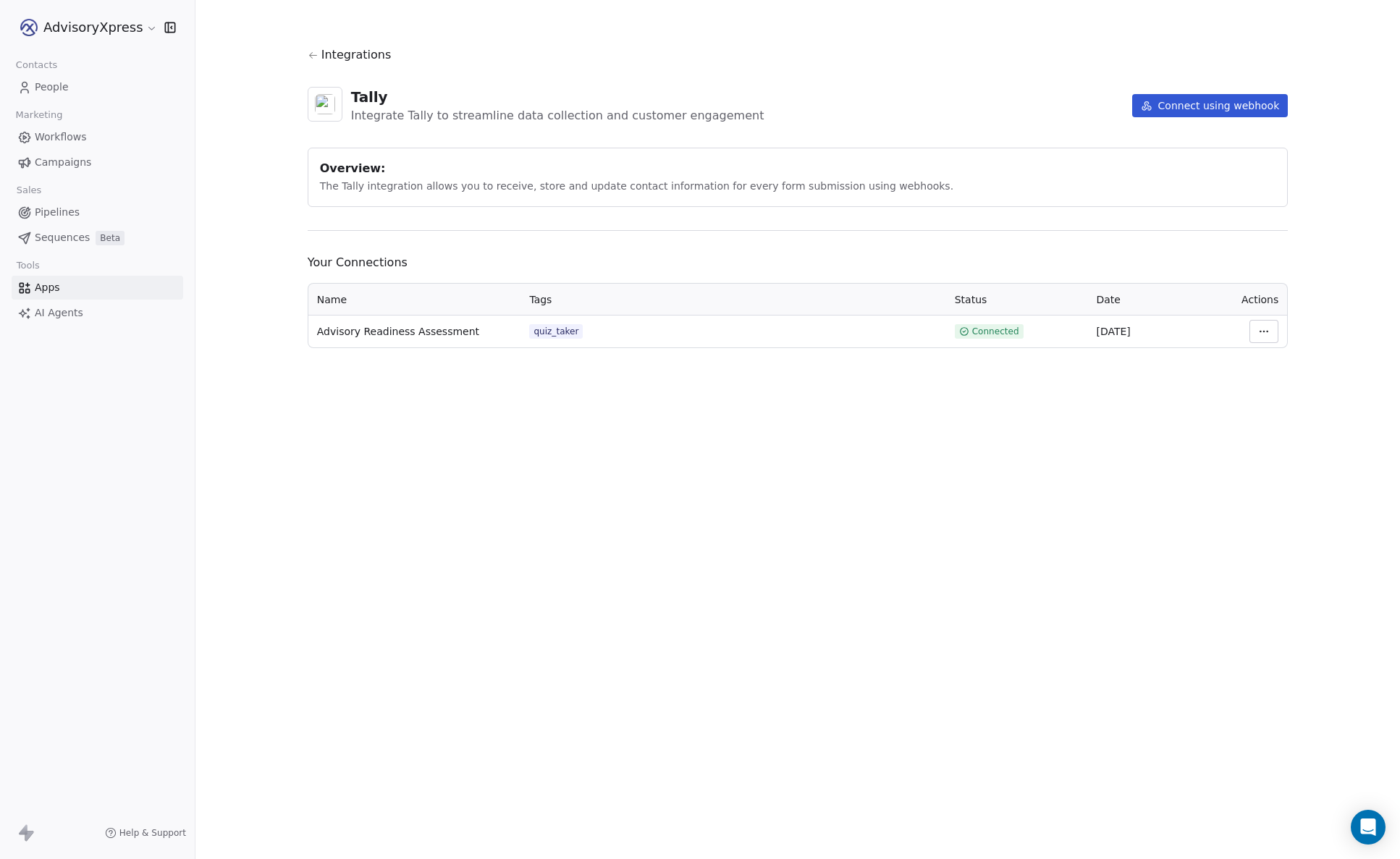
click at [315, 50] on icon at bounding box center [313, 55] width 11 height 11
